Goal: Navigation & Orientation: Find specific page/section

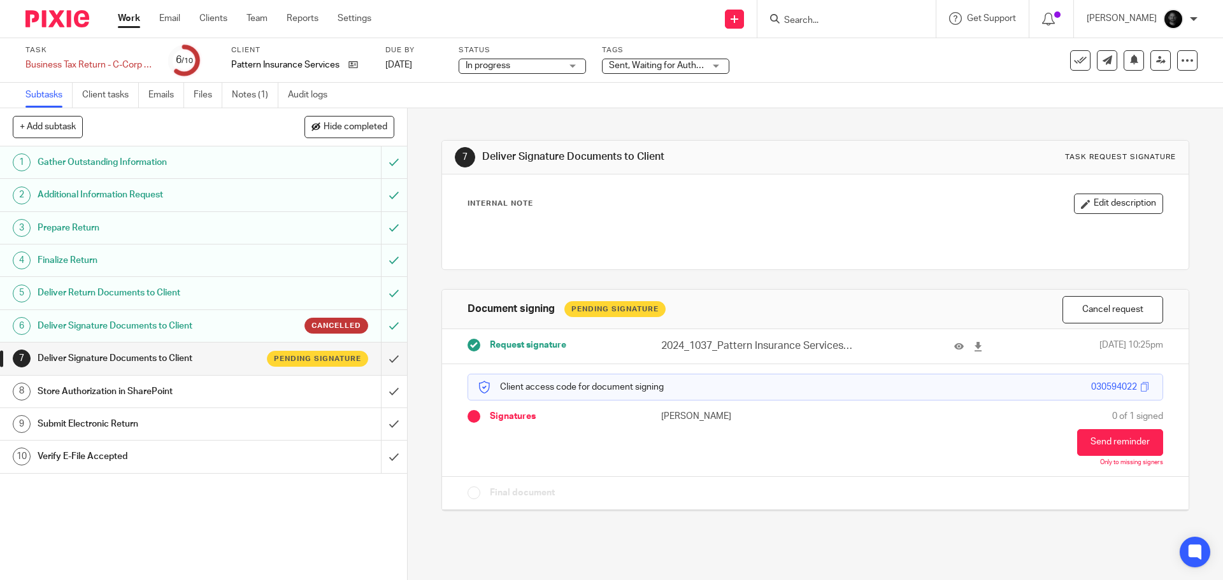
click at [124, 23] on link "Work" at bounding box center [129, 18] width 22 height 13
